Goal: Information Seeking & Learning: Learn about a topic

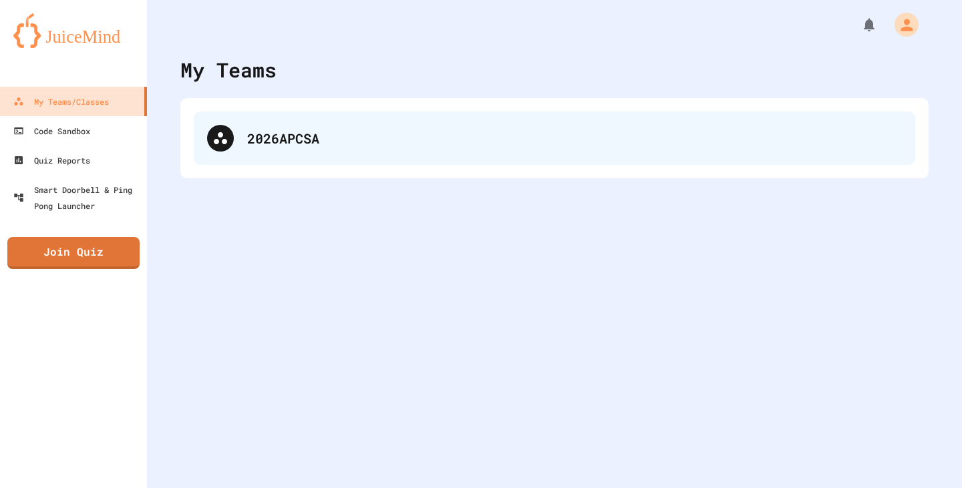
click at [454, 136] on div "2026APCSA" at bounding box center [574, 138] width 655 height 20
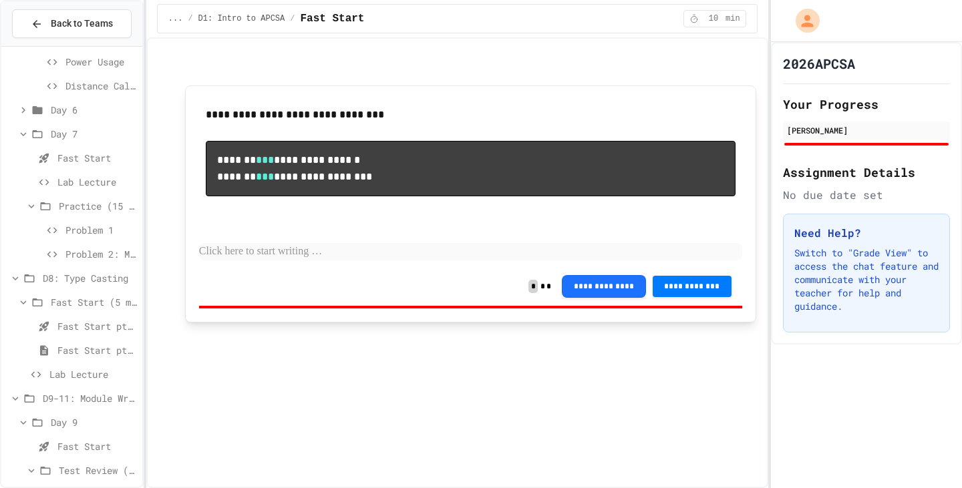
scroll to position [615, 0]
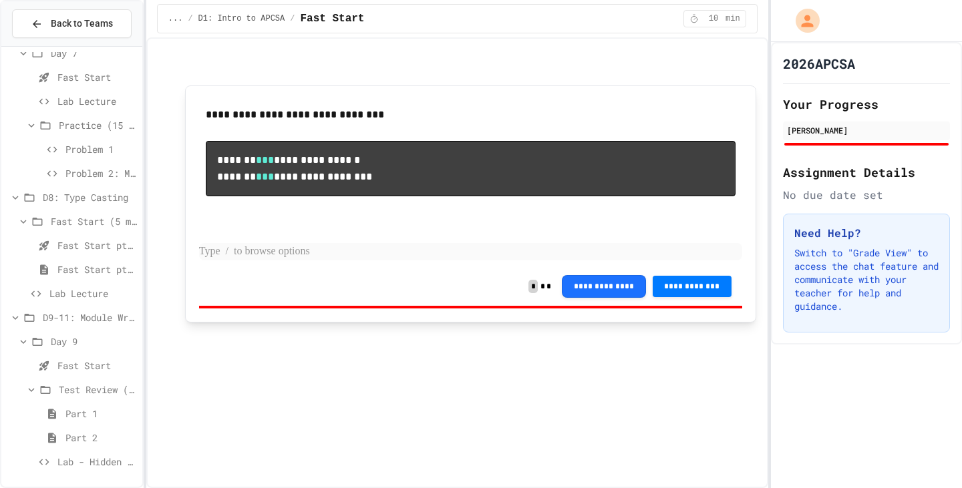
click at [254, 249] on p at bounding box center [470, 251] width 543 height 17
click at [70, 456] on span "Lab - Hidden Figures: Launch Weight Calculator" at bounding box center [96, 462] width 79 height 14
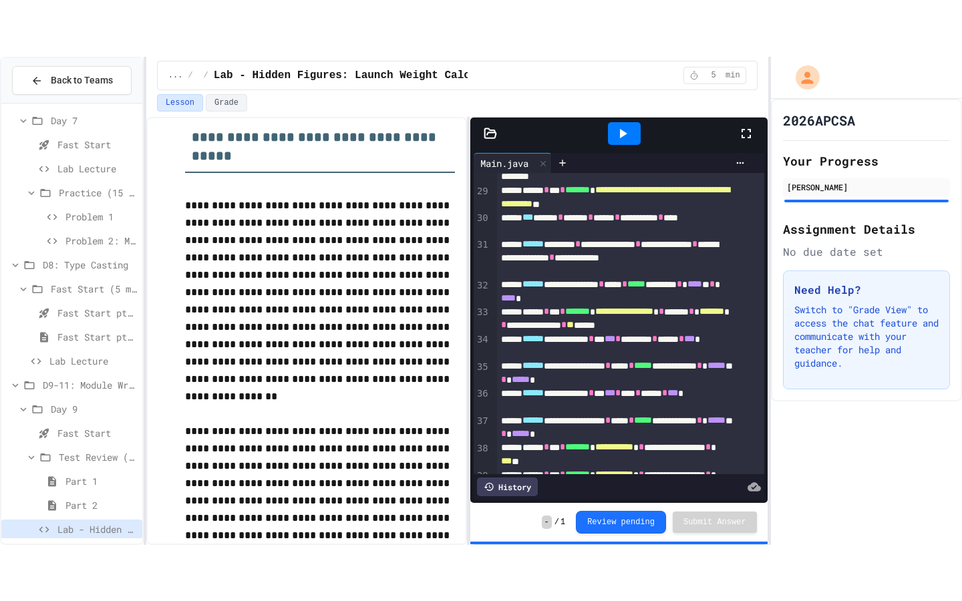
scroll to position [606, 0]
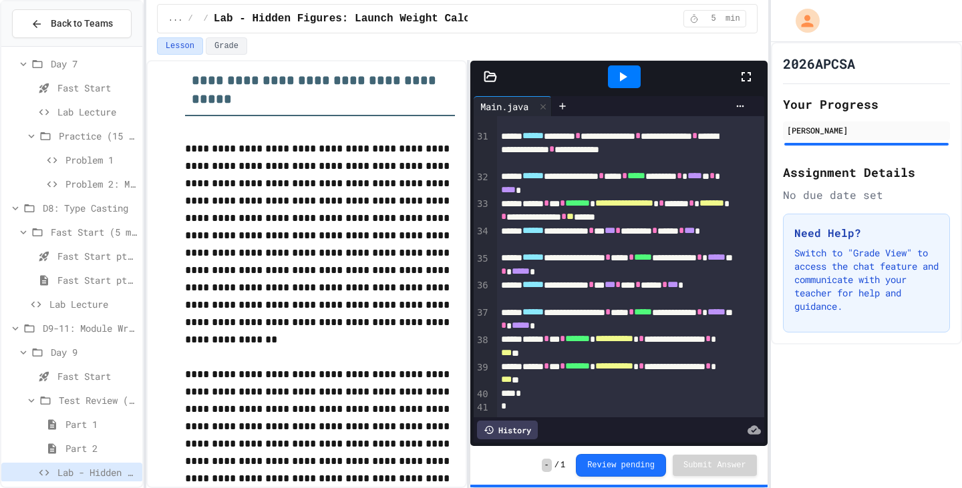
click at [743, 75] on icon at bounding box center [746, 77] width 16 height 16
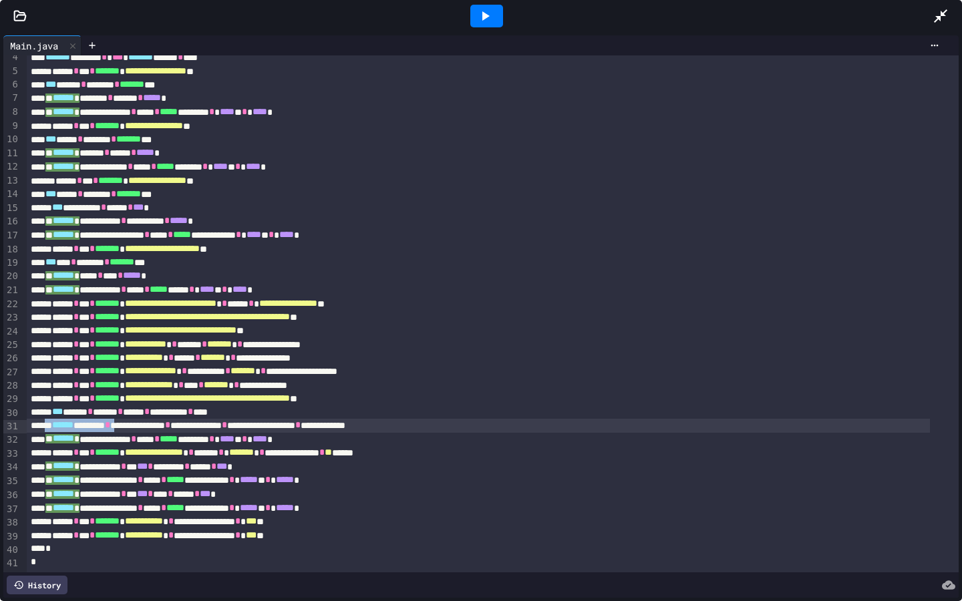
scroll to position [64, 0]
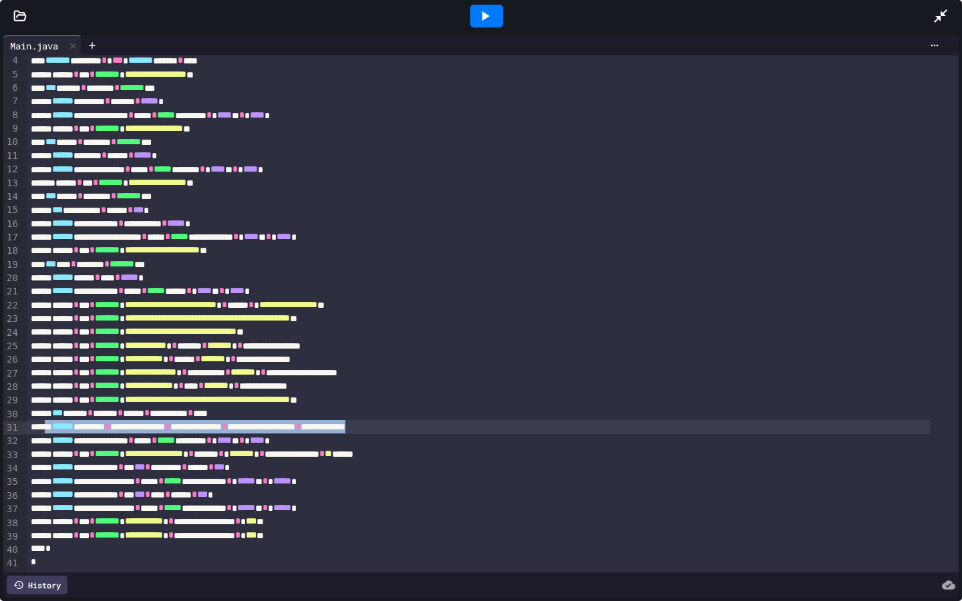
drag, startPoint x: 52, startPoint y: 409, endPoint x: 518, endPoint y: 410, distance: 465.6
click at [518, 420] on div "**********" at bounding box center [478, 426] width 903 height 13
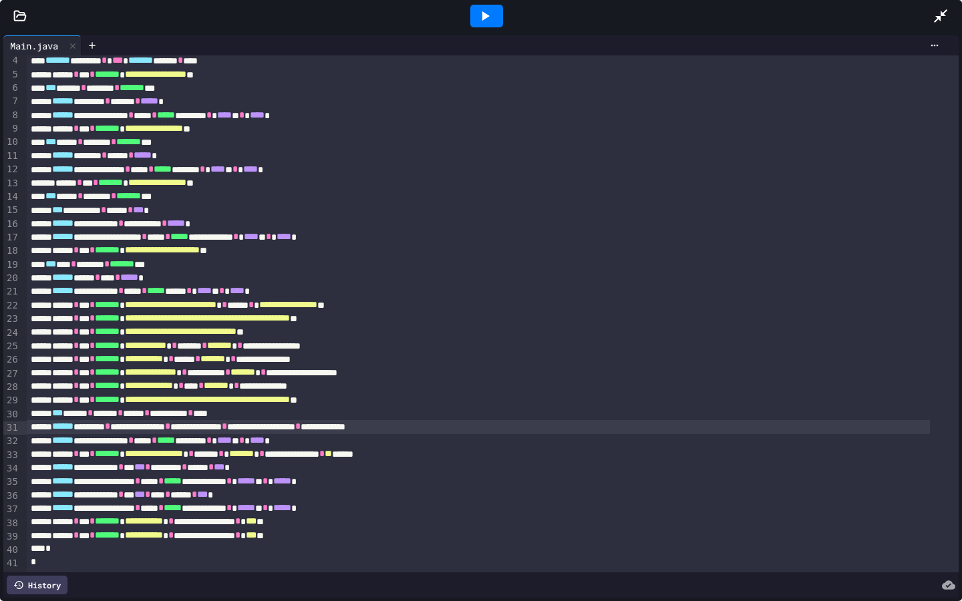
click at [518, 420] on div "**********" at bounding box center [478, 426] width 903 height 13
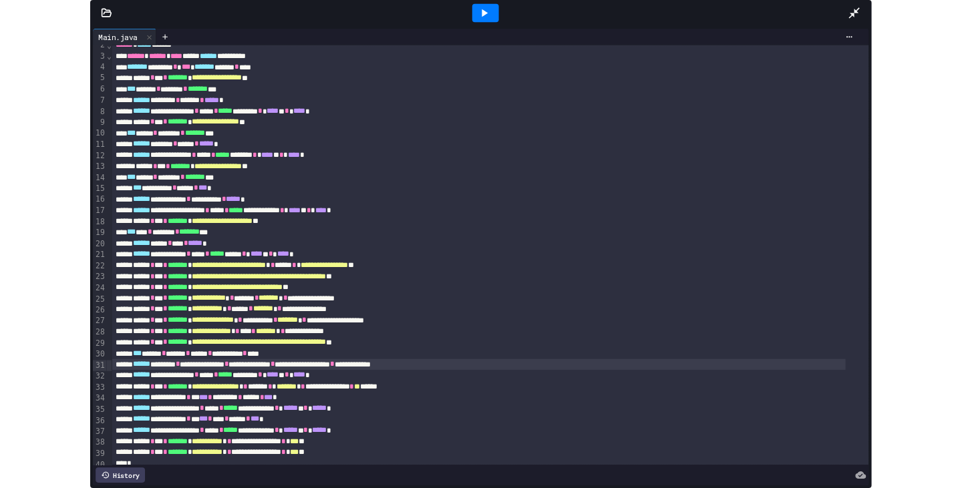
scroll to position [0, 0]
